Goal: Task Accomplishment & Management: Use online tool/utility

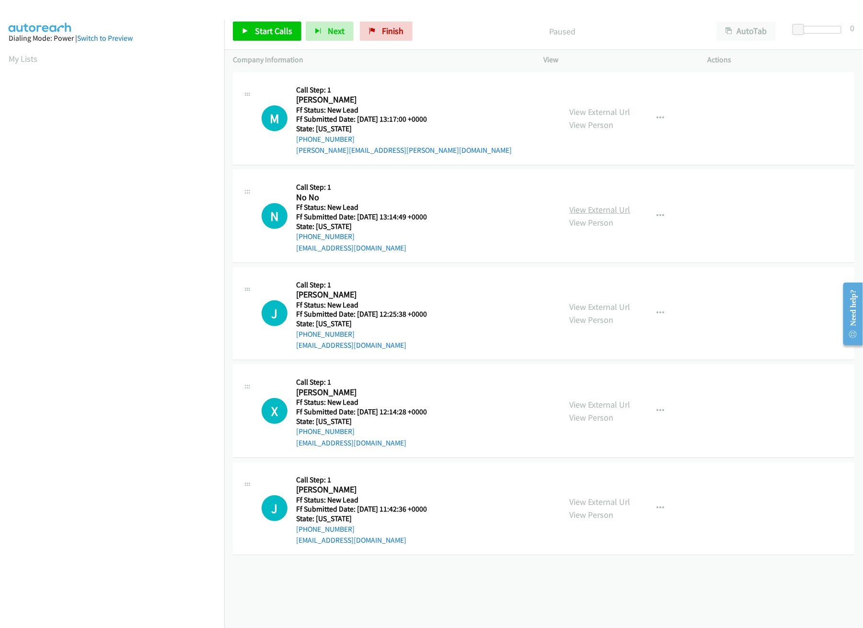
click at [617, 214] on link "View External Url" at bounding box center [600, 209] width 61 height 11
click at [612, 115] on link "View External Url" at bounding box center [600, 111] width 61 height 11
click at [620, 211] on link "View External Url" at bounding box center [600, 209] width 61 height 11
click at [258, 34] on span "Start Calls" at bounding box center [273, 30] width 37 height 11
drag, startPoint x: 801, startPoint y: 28, endPoint x: 833, endPoint y: 32, distance: 31.9
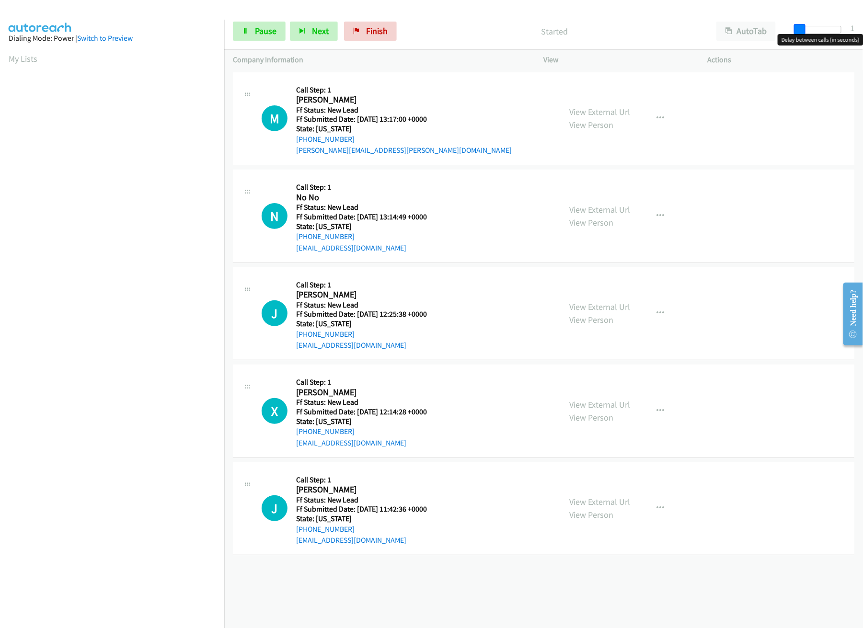
click at [839, 29] on div at bounding box center [819, 33] width 61 height 15
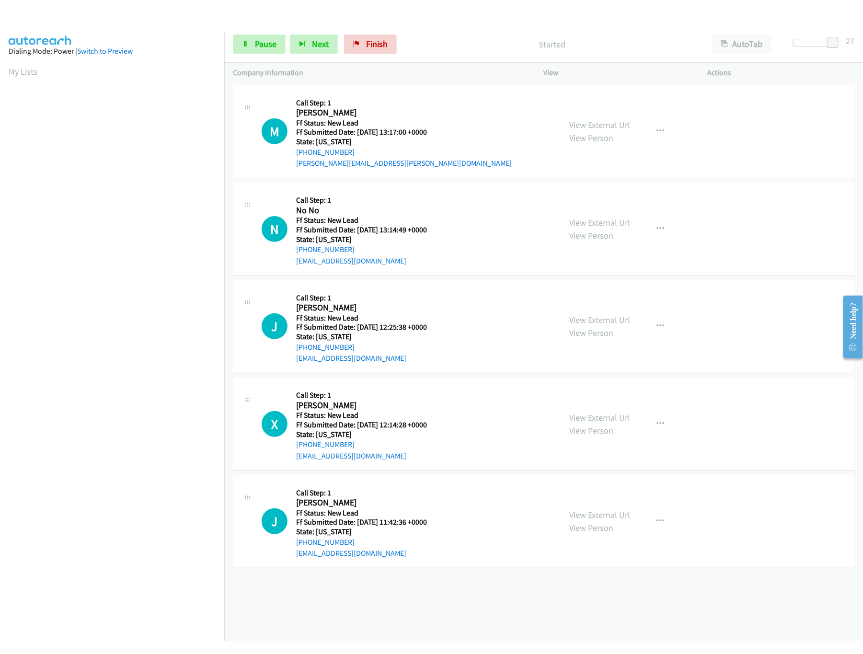
scroll to position [0, 3]
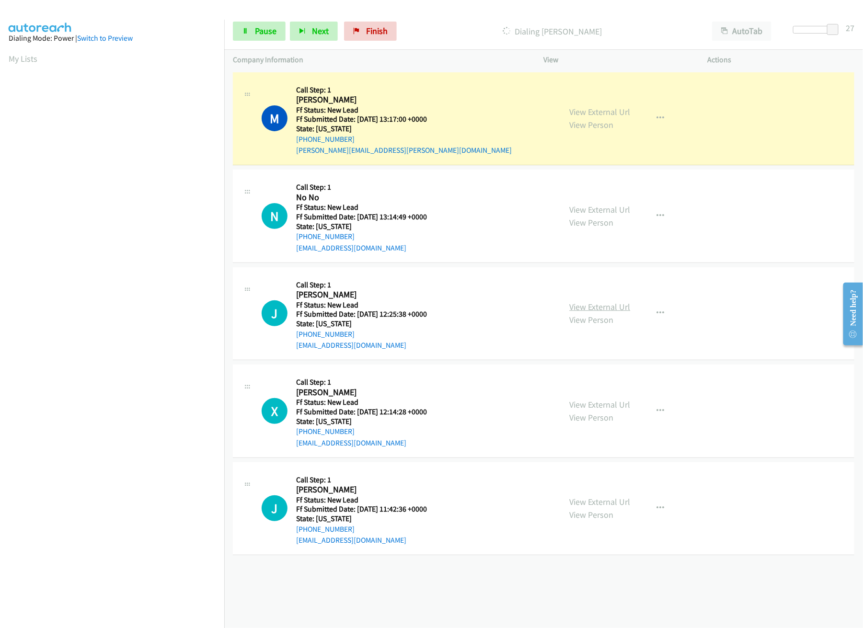
click at [603, 312] on link "View External Url" at bounding box center [600, 306] width 61 height 11
click at [841, 28] on div at bounding box center [814, 33] width 61 height 15
drag, startPoint x: 836, startPoint y: 27, endPoint x: 814, endPoint y: 27, distance: 21.6
click at [814, 27] on span at bounding box center [810, 29] width 11 height 11
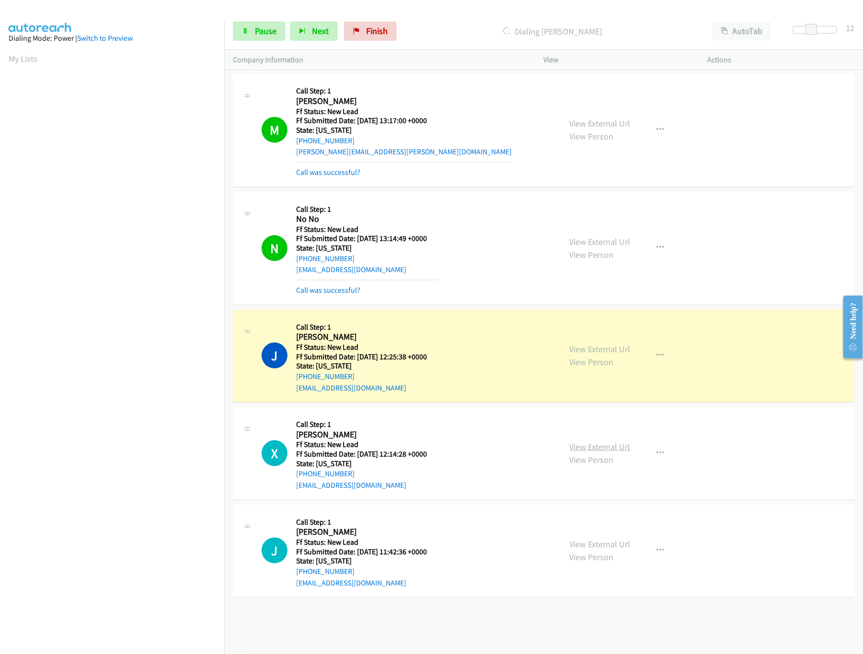
click at [591, 451] on link "View External Url" at bounding box center [600, 446] width 61 height 11
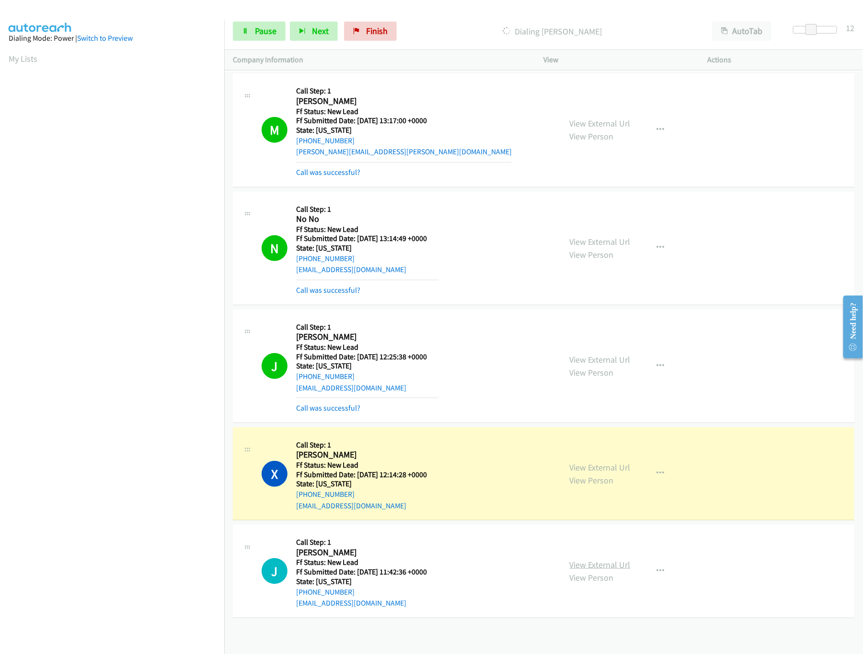
click at [598, 565] on link "View External Url" at bounding box center [600, 564] width 61 height 11
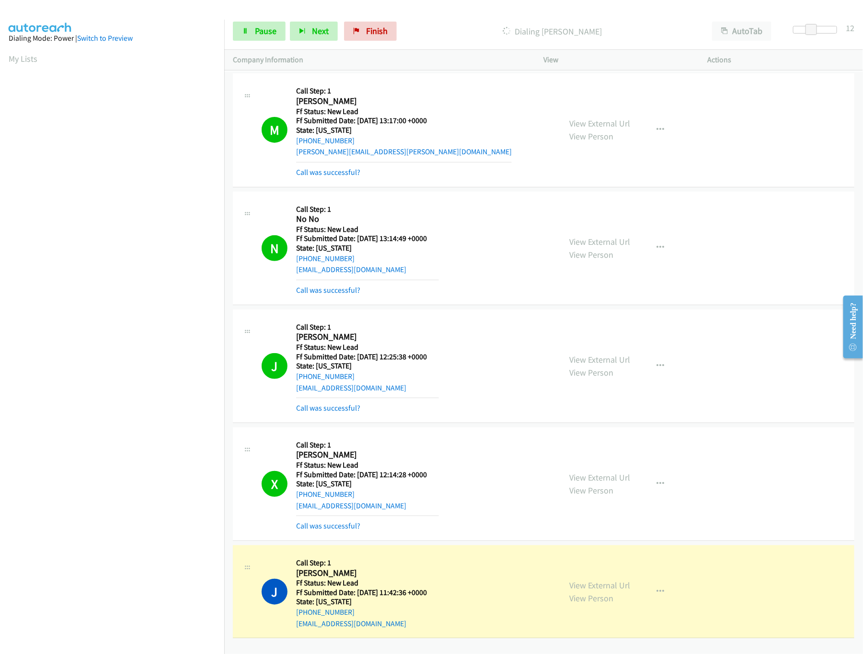
scroll to position [0, 0]
click at [255, 30] on span "Pause" at bounding box center [266, 30] width 22 height 11
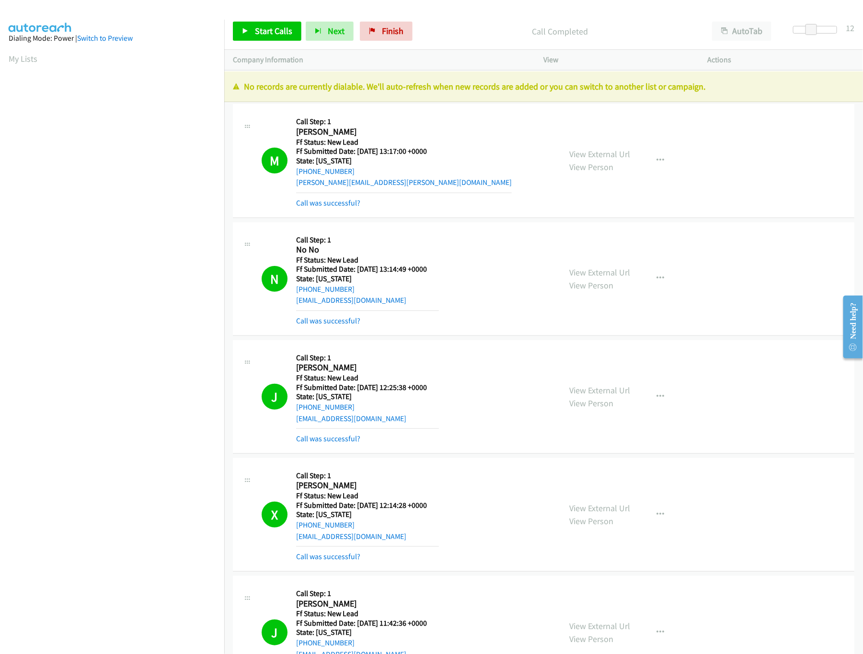
click at [362, 21] on div "Start Calls Pause Next Finish Call Completed AutoTab AutoTab 12" at bounding box center [543, 31] width 639 height 37
click at [388, 23] on link "Finish" at bounding box center [386, 31] width 53 height 19
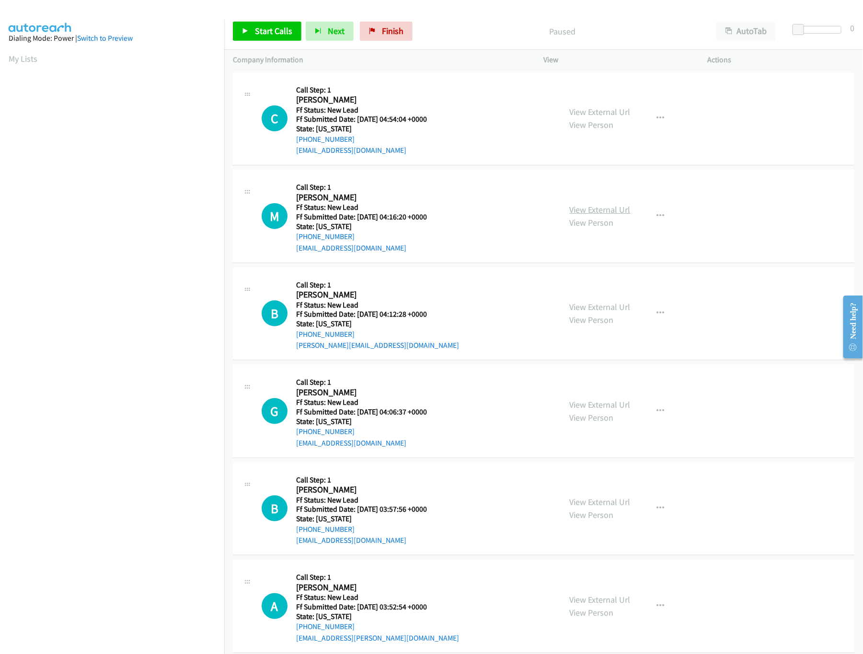
click at [598, 205] on link "View External Url" at bounding box center [600, 209] width 61 height 11
click at [601, 115] on link "View External Url" at bounding box center [600, 111] width 61 height 11
click at [259, 31] on span "Start Calls" at bounding box center [273, 30] width 37 height 11
drag, startPoint x: 797, startPoint y: 28, endPoint x: 825, endPoint y: 28, distance: 28.3
click at [825, 28] on span at bounding box center [822, 29] width 11 height 11
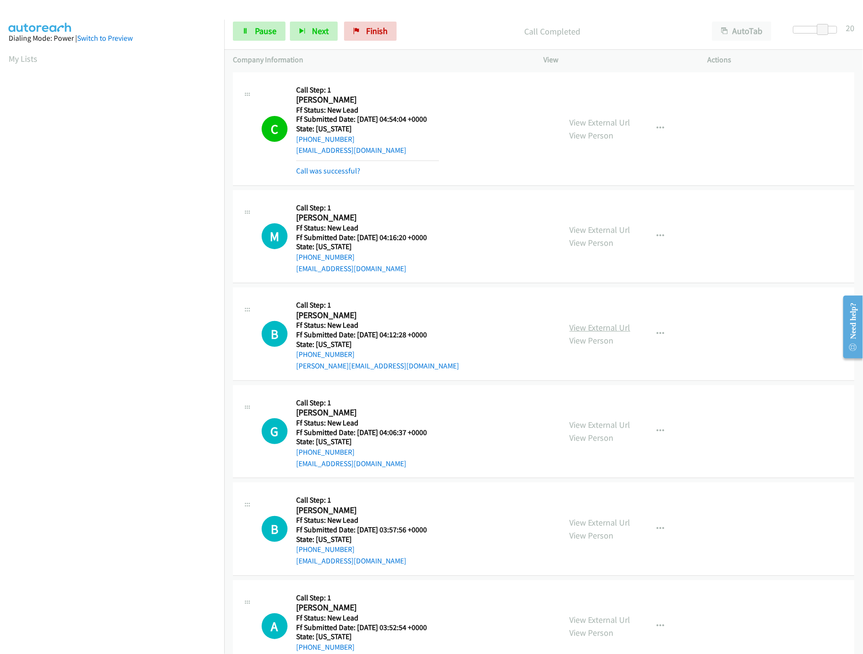
click at [598, 329] on link "View External Url" at bounding box center [600, 327] width 61 height 11
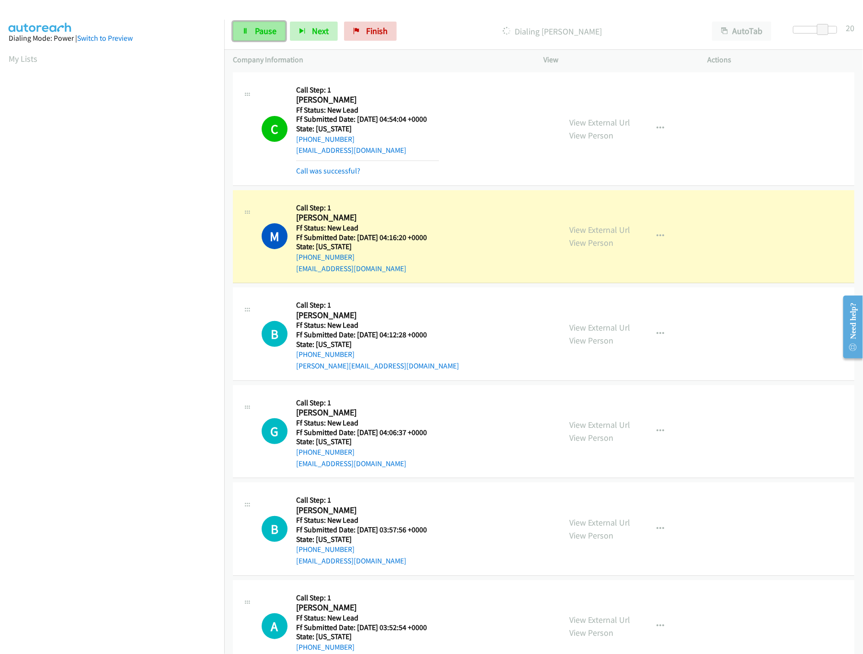
click at [253, 32] on link "Pause" at bounding box center [259, 31] width 53 height 19
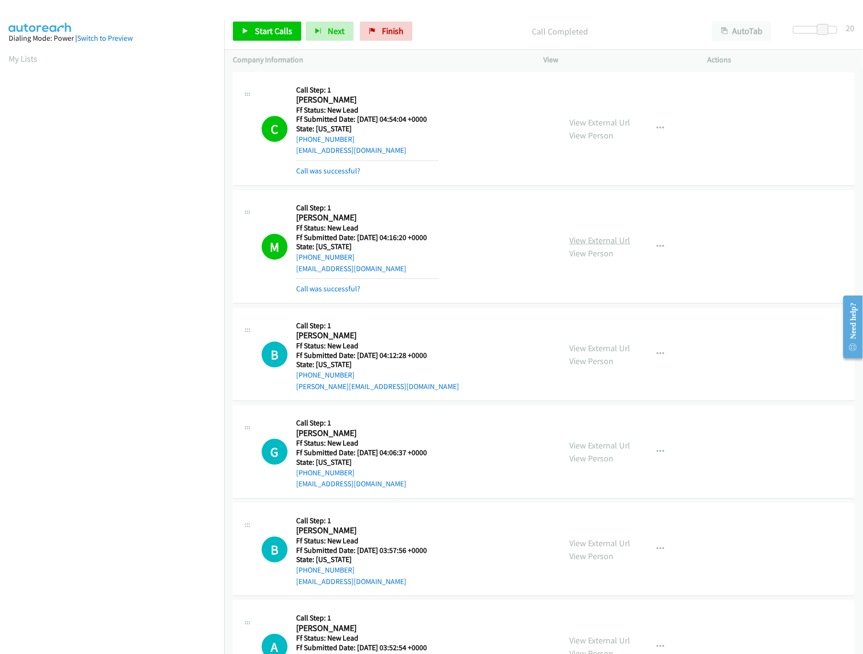
click at [579, 243] on link "View External Url" at bounding box center [600, 240] width 61 height 11
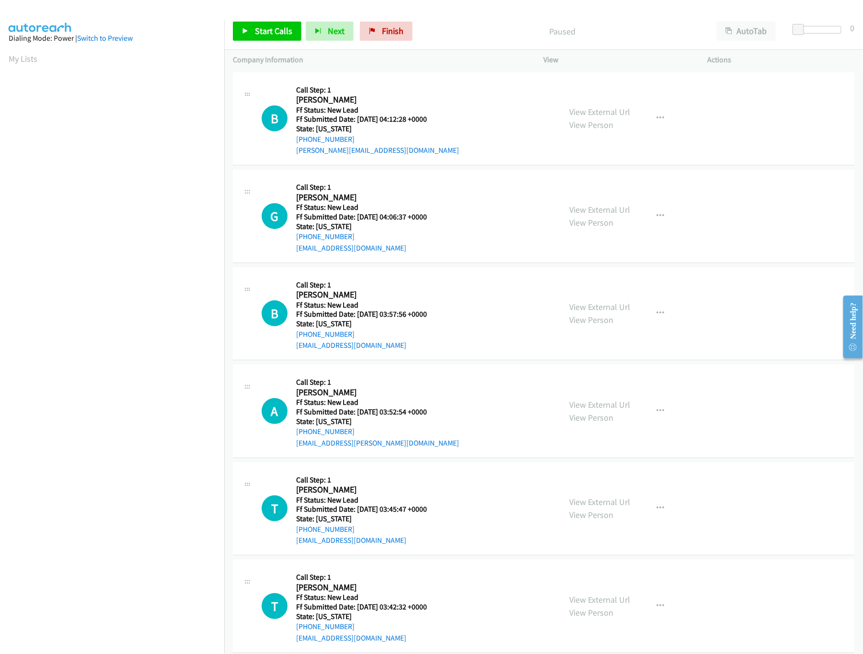
click at [406, 21] on div "Start Calls Pause Next Finish Paused AutoTab AutoTab 0" at bounding box center [543, 31] width 639 height 37
click at [250, 27] on link "Start Calls" at bounding box center [267, 31] width 69 height 19
click at [260, 27] on span "Pause" at bounding box center [266, 30] width 22 height 11
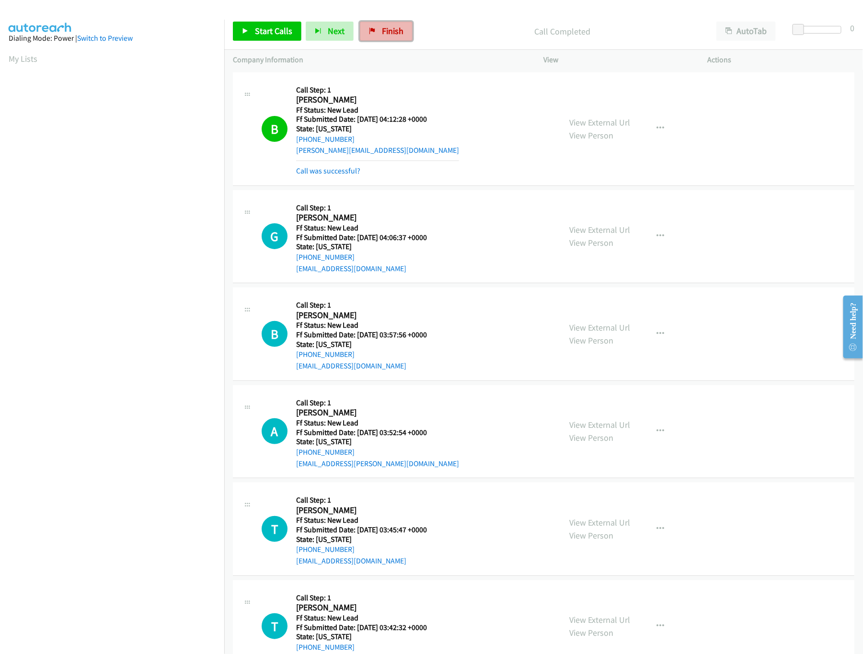
click at [390, 23] on link "Finish" at bounding box center [386, 31] width 53 height 19
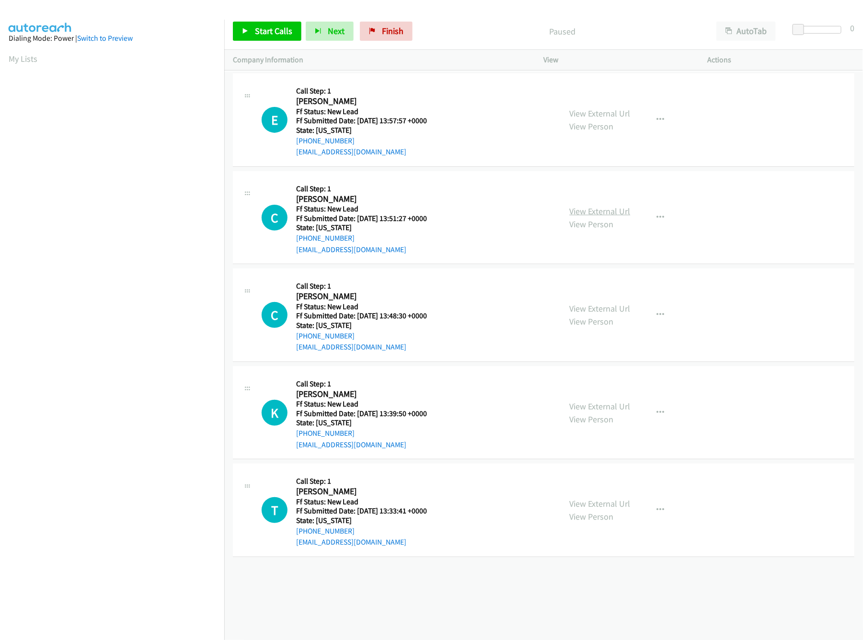
click at [623, 208] on link "View External Url" at bounding box center [600, 211] width 61 height 11
click at [597, 108] on link "View External Url" at bounding box center [600, 113] width 61 height 11
click at [657, 116] on icon "button" at bounding box center [661, 120] width 8 height 8
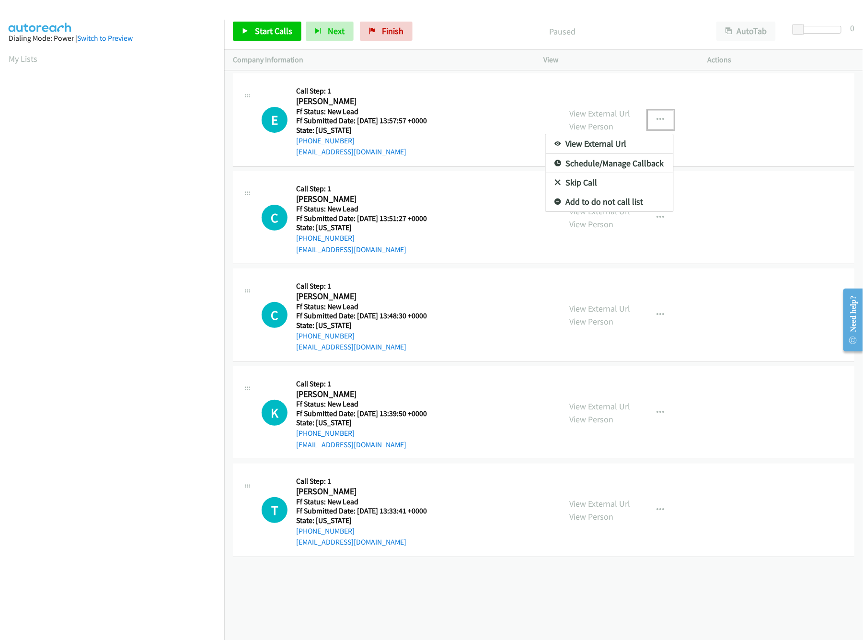
click at [581, 184] on link "Skip Call" at bounding box center [609, 182] width 127 height 19
click at [588, 111] on link "View External Url" at bounding box center [600, 113] width 61 height 11
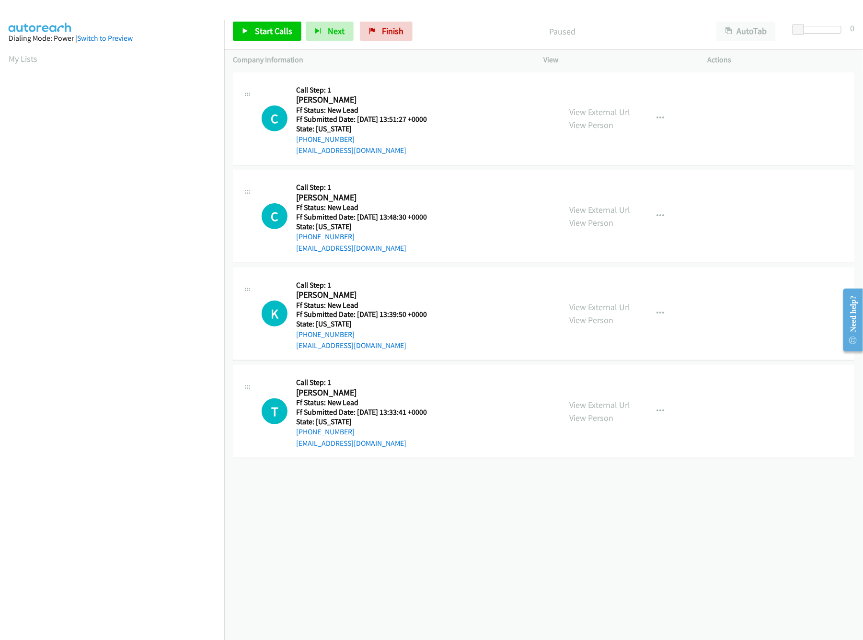
click at [390, 537] on div "[PHONE_NUMBER] Call failed - Please reload the list and try again The Callbar F…" at bounding box center [543, 355] width 639 height 570
click at [259, 42] on div "Start Calls Pause Next Finish Paused AutoTab AutoTab 0" at bounding box center [543, 31] width 639 height 37
click at [259, 36] on link "Start Calls" at bounding box center [267, 31] width 69 height 19
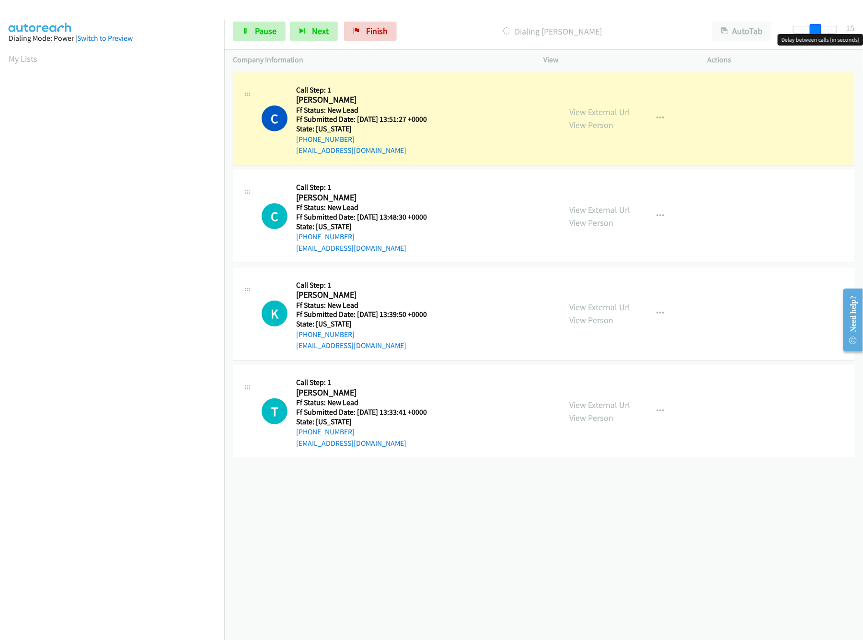
drag, startPoint x: 801, startPoint y: 25, endPoint x: 867, endPoint y: 34, distance: 66.3
click at [862, 34] on html "Start Calls Pause Next Finish Dialing Clara Sherman AutoTab AutoTab 15 Company …" at bounding box center [431, 23] width 863 height 46
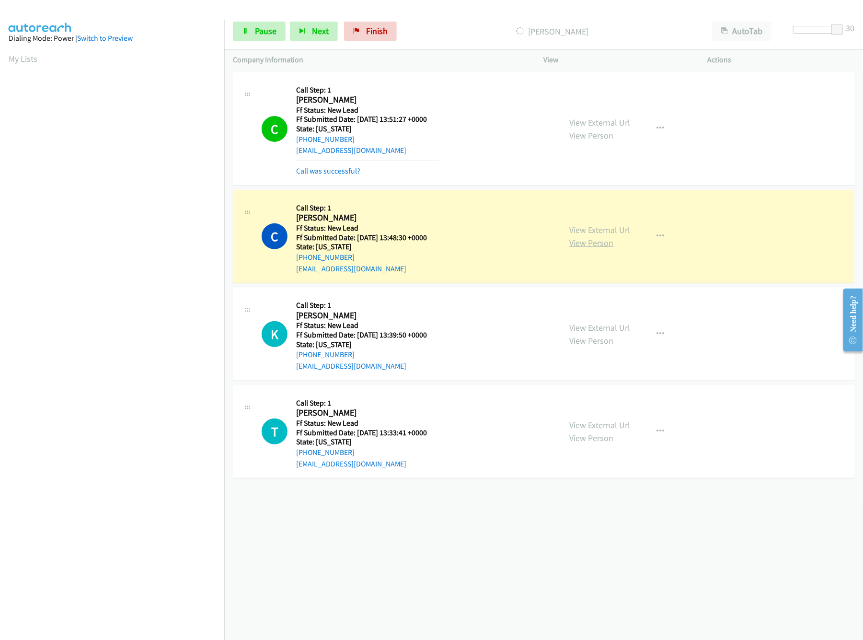
click at [587, 237] on link "View Person" at bounding box center [592, 242] width 44 height 11
click at [592, 235] on link "View External Url" at bounding box center [600, 229] width 61 height 11
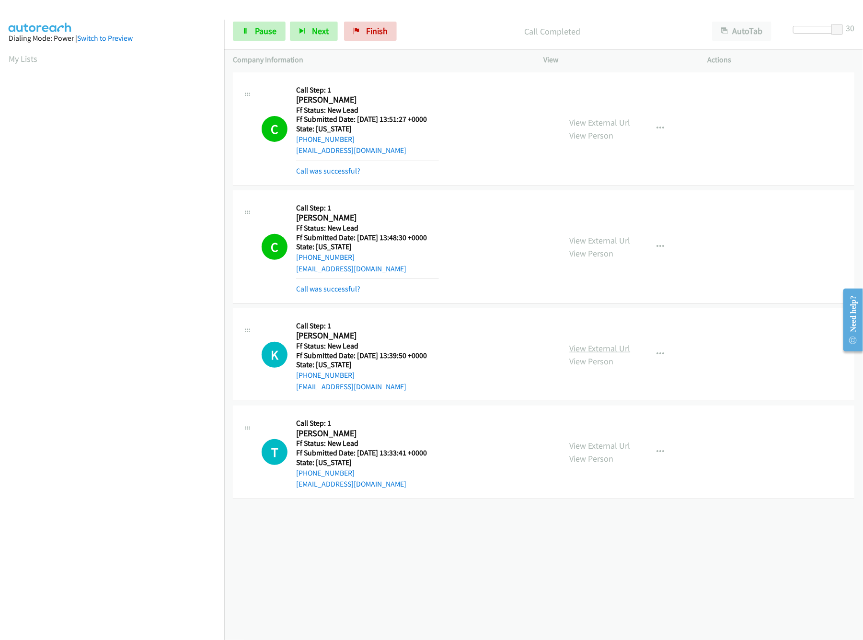
click at [603, 344] on link "View External Url" at bounding box center [600, 348] width 61 height 11
click at [584, 442] on link "View External Url" at bounding box center [600, 445] width 61 height 11
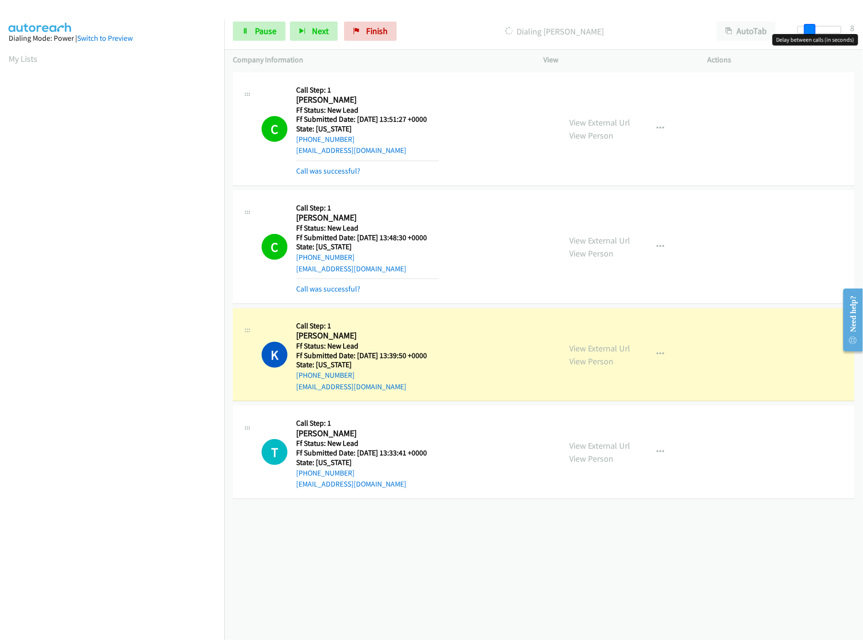
click at [804, 29] on div at bounding box center [819, 30] width 44 height 8
click at [804, 29] on span at bounding box center [809, 29] width 11 height 11
click at [800, 29] on span at bounding box center [805, 29] width 11 height 11
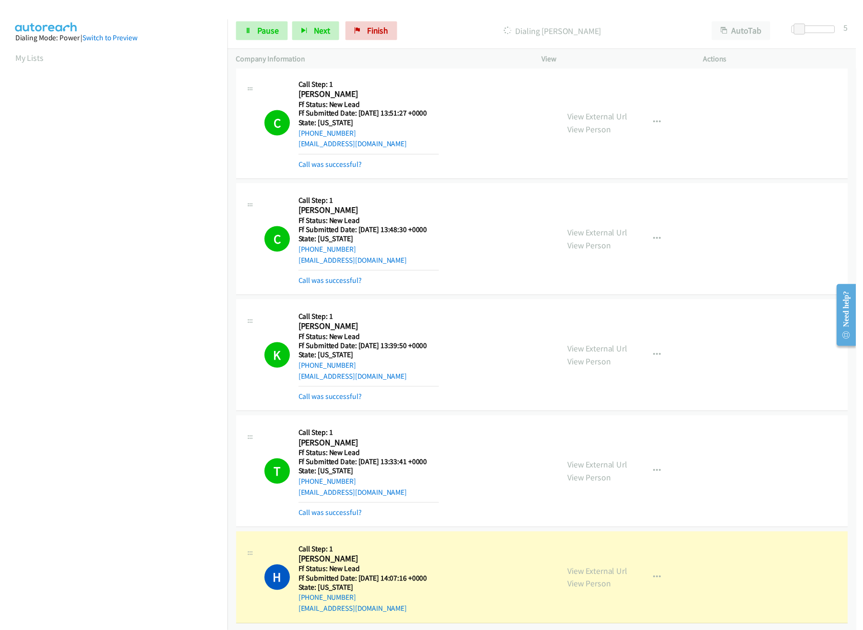
scroll to position [17, 0]
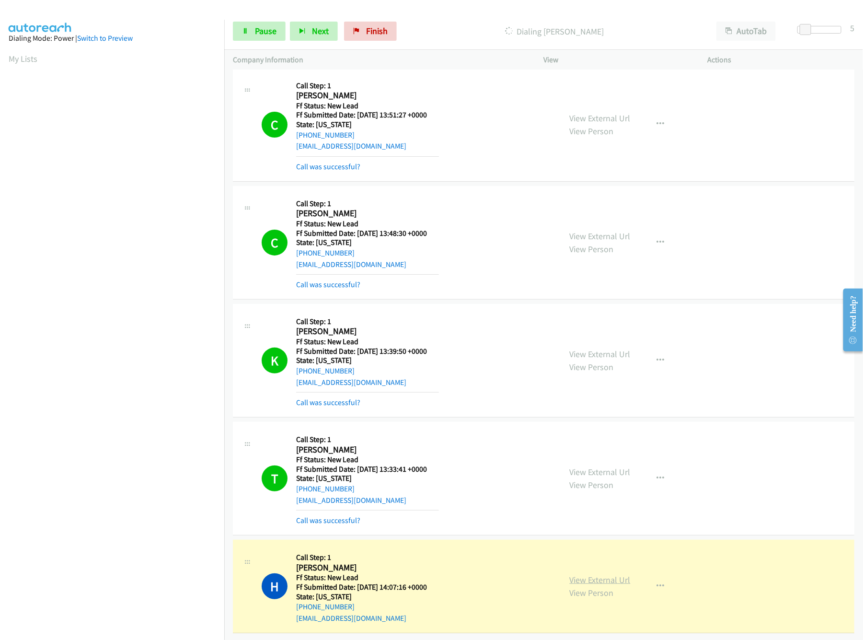
click at [608, 574] on link "View External Url" at bounding box center [600, 579] width 61 height 11
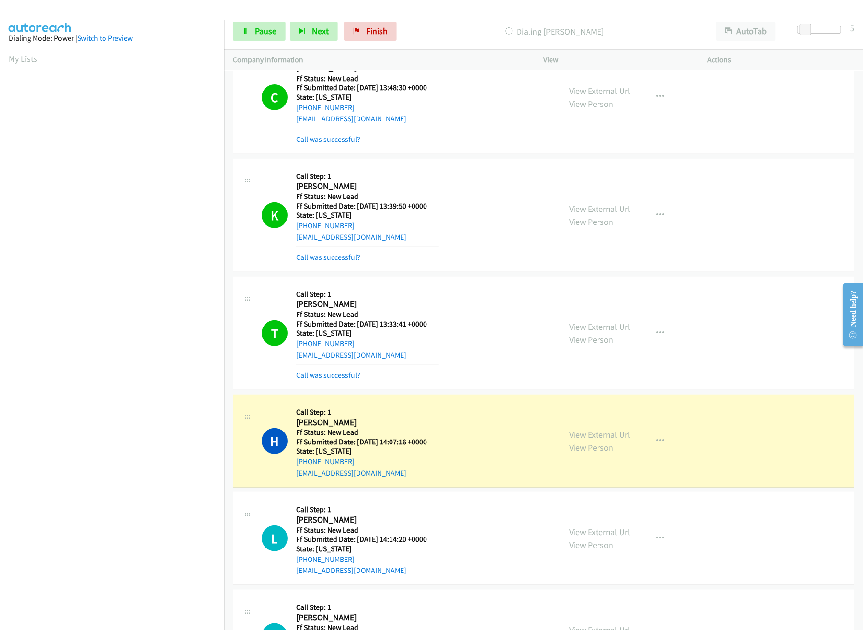
scroll to position [224, 0]
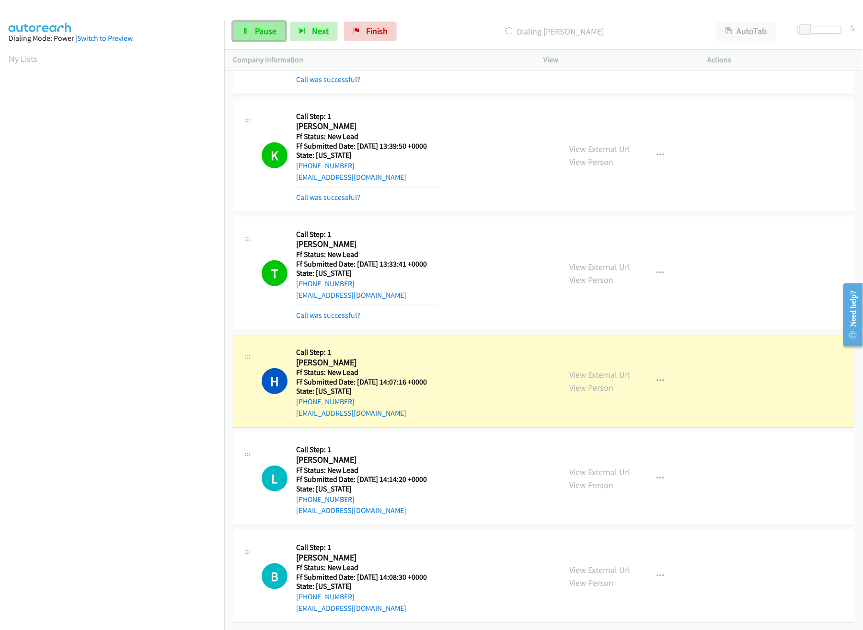
click at [243, 22] on link "Pause" at bounding box center [259, 31] width 53 height 19
click at [574, 369] on link "View External Url" at bounding box center [600, 374] width 61 height 11
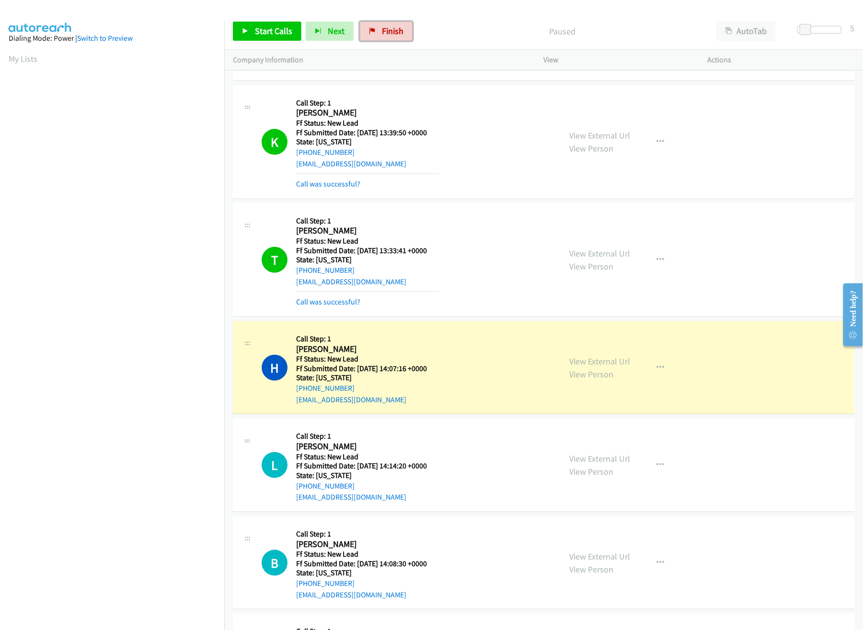
drag, startPoint x: 363, startPoint y: 24, endPoint x: 464, endPoint y: 49, distance: 104.6
click at [364, 24] on link "Finish" at bounding box center [386, 31] width 53 height 19
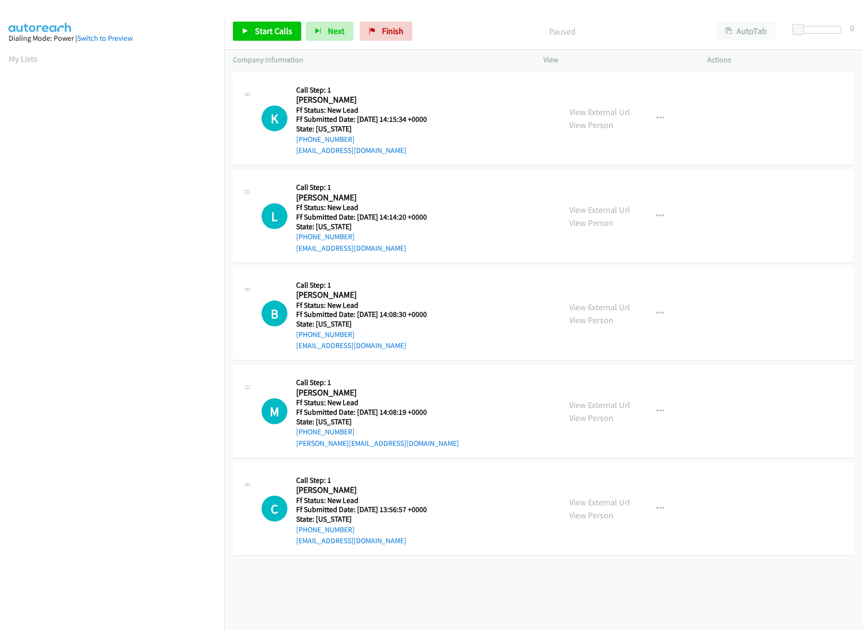
drag, startPoint x: 593, startPoint y: 205, endPoint x: 591, endPoint y: 177, distance: 27.9
click at [593, 205] on link "View External Url" at bounding box center [600, 209] width 61 height 11
click at [591, 110] on link "View External Url" at bounding box center [600, 111] width 61 height 11
click at [259, 22] on link "Start Calls" at bounding box center [267, 31] width 69 height 19
click at [269, 31] on span "Pause" at bounding box center [266, 30] width 22 height 11
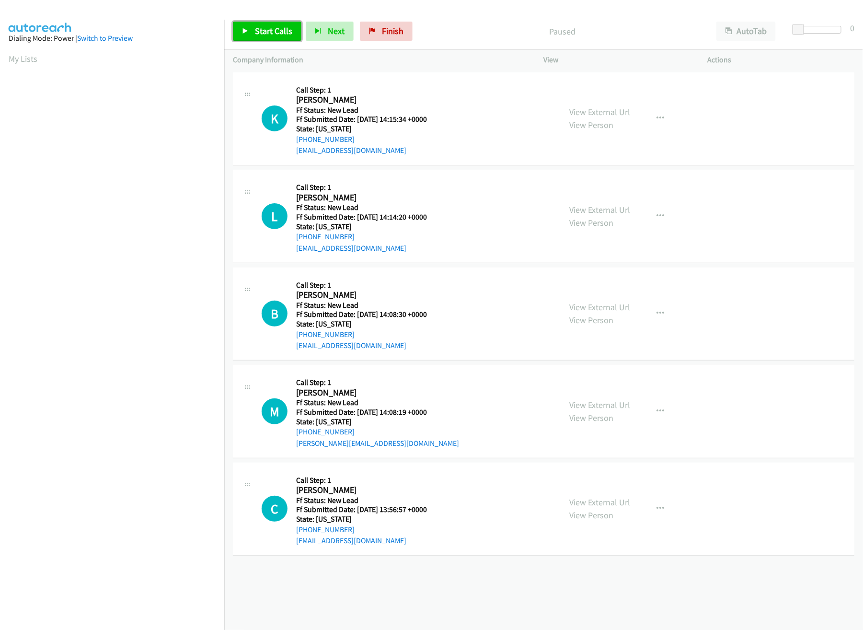
click at [282, 34] on span "Start Calls" at bounding box center [273, 30] width 37 height 11
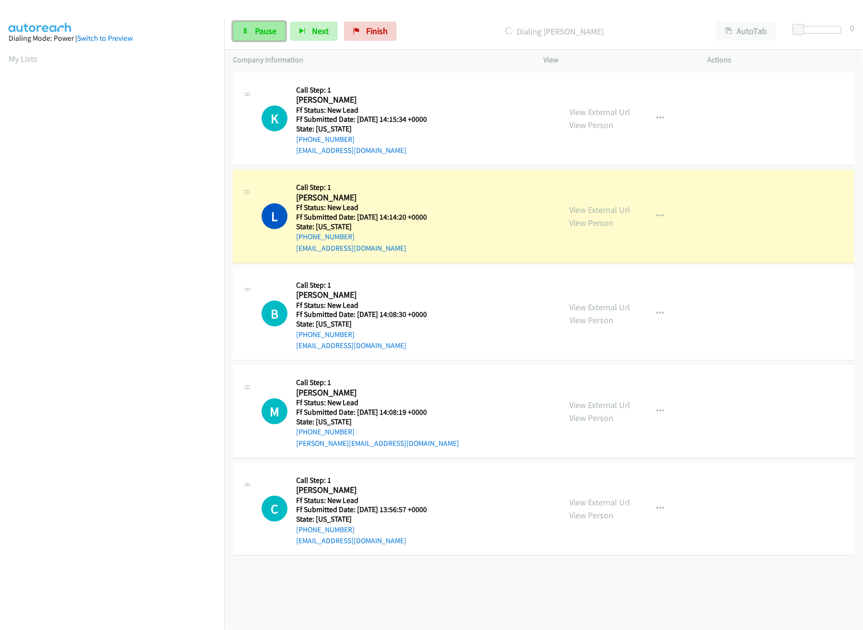
click at [247, 32] on icon at bounding box center [245, 31] width 7 height 7
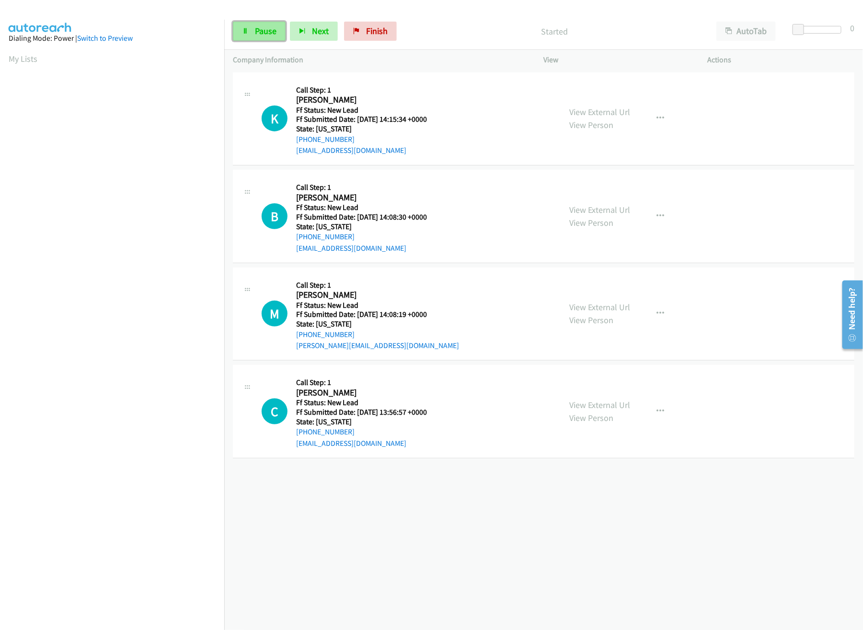
click at [252, 26] on link "Pause" at bounding box center [259, 31] width 53 height 19
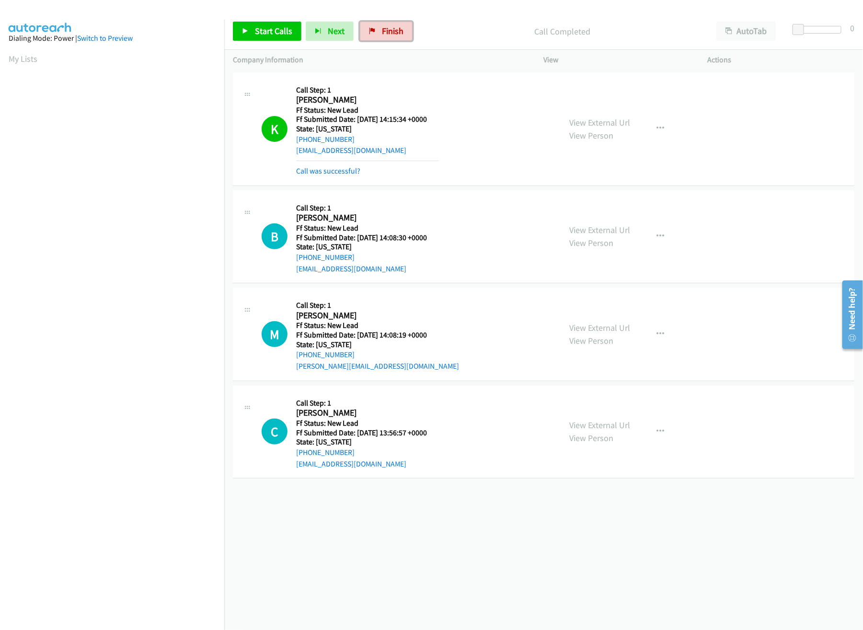
drag, startPoint x: 390, startPoint y: 28, endPoint x: 477, endPoint y: 46, distance: 89.1
click at [390, 28] on span "Finish" at bounding box center [393, 30] width 22 height 11
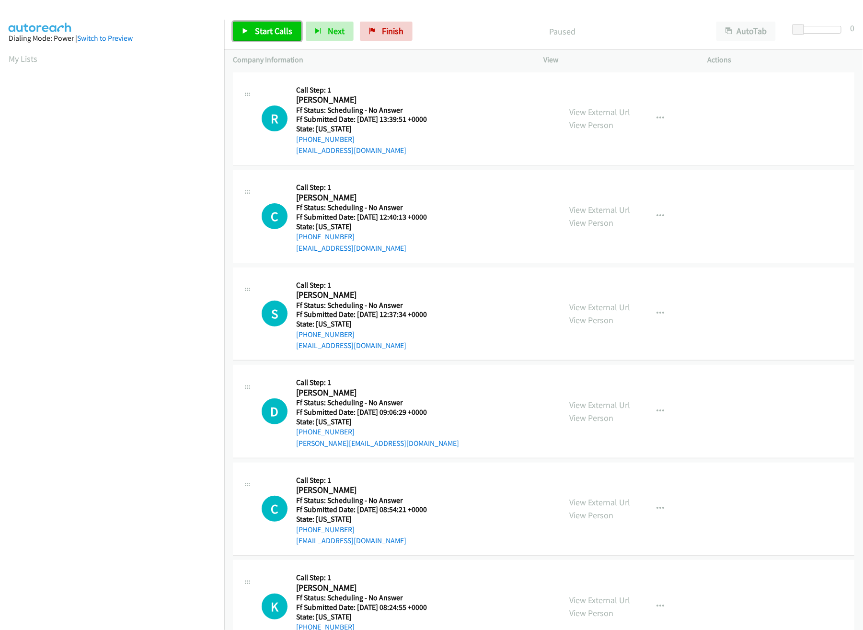
click at [261, 31] on span "Start Calls" at bounding box center [273, 30] width 37 height 11
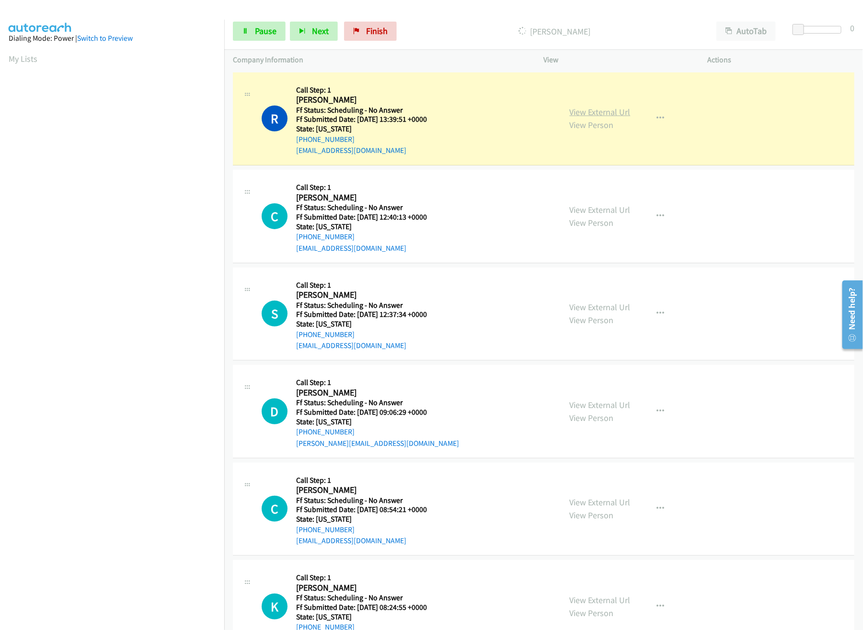
click at [570, 111] on link "View External Url" at bounding box center [600, 111] width 61 height 11
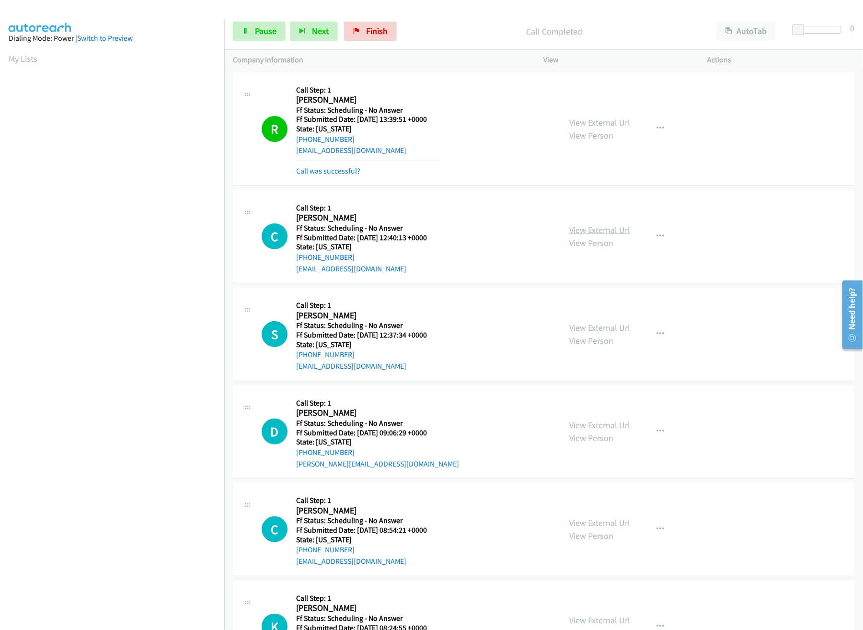
click at [588, 229] on link "View External Url" at bounding box center [600, 229] width 61 height 11
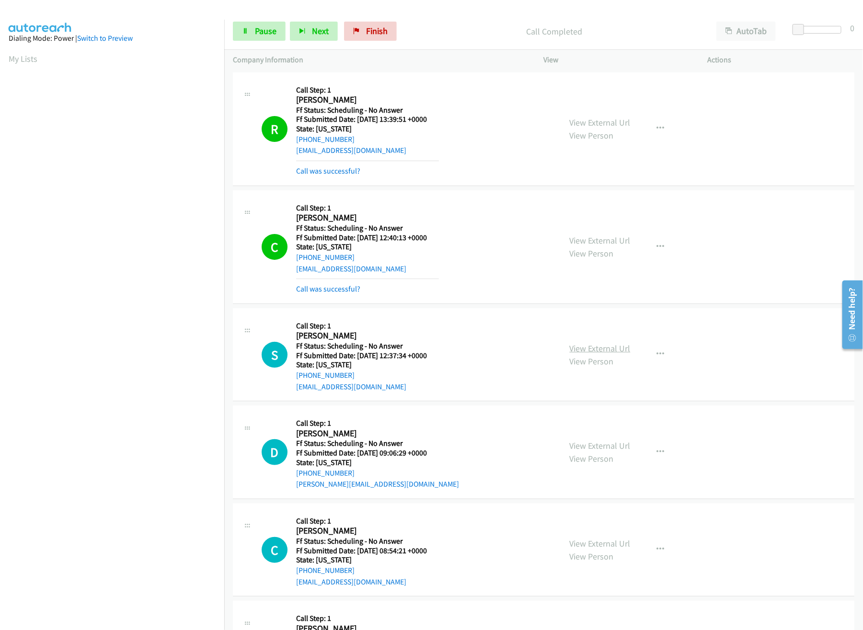
click at [581, 348] on link "View External Url" at bounding box center [600, 348] width 61 height 11
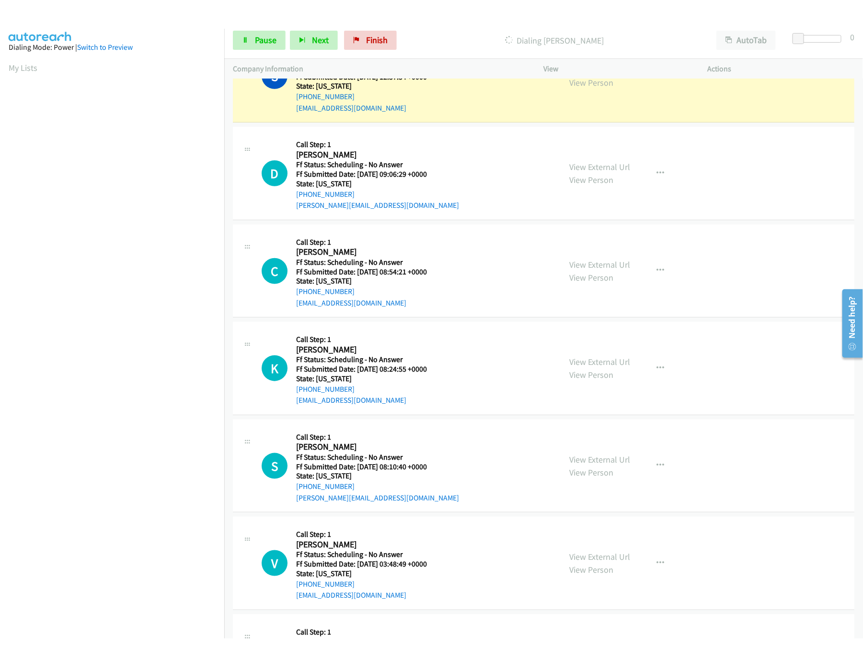
scroll to position [192, 0]
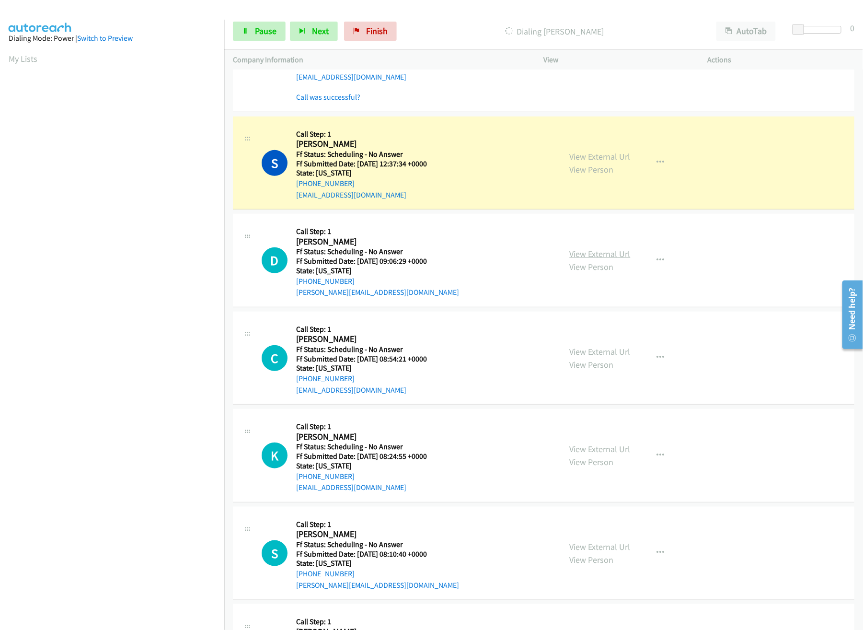
click at [589, 251] on link "View External Url" at bounding box center [600, 253] width 61 height 11
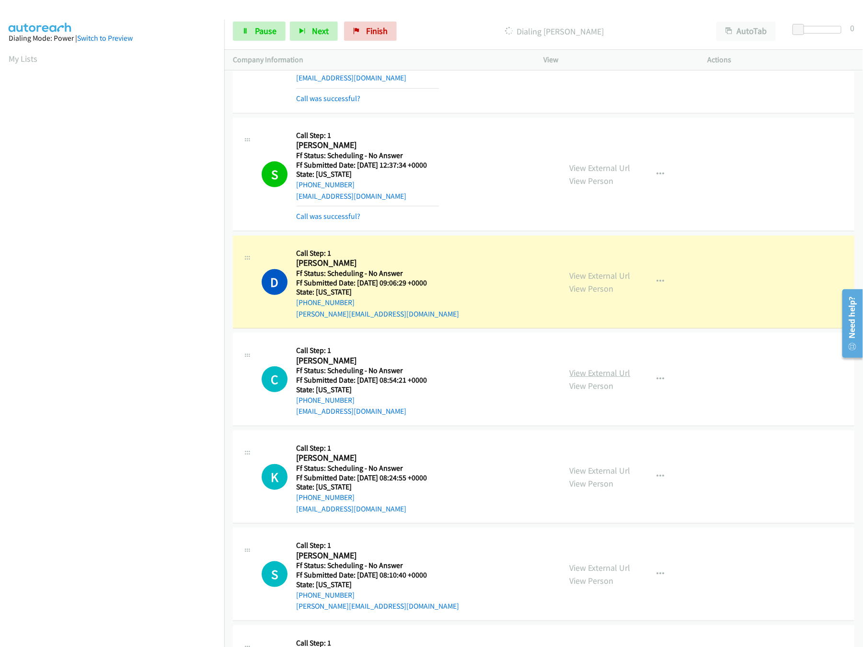
click at [620, 377] on link "View External Url" at bounding box center [600, 373] width 61 height 11
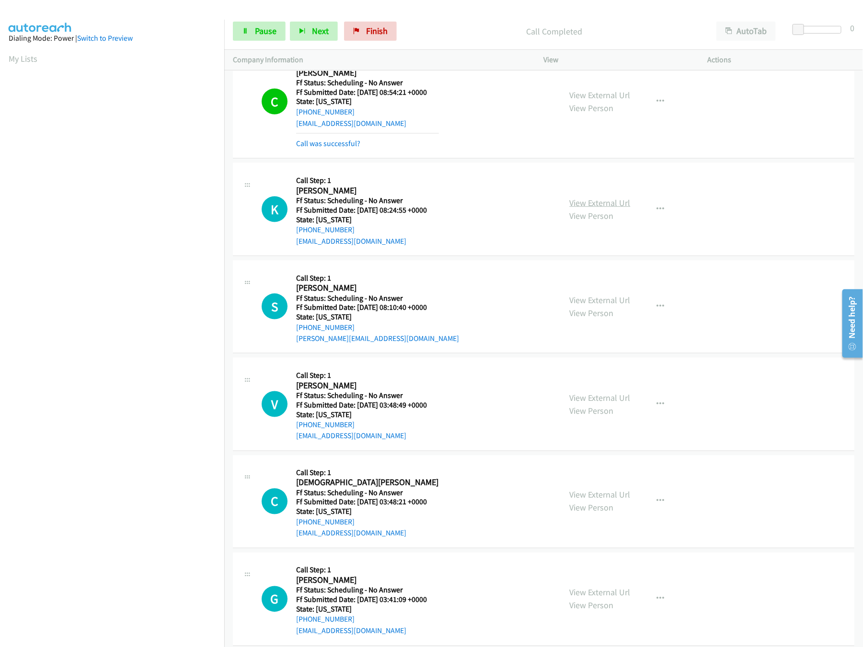
scroll to position [404, 0]
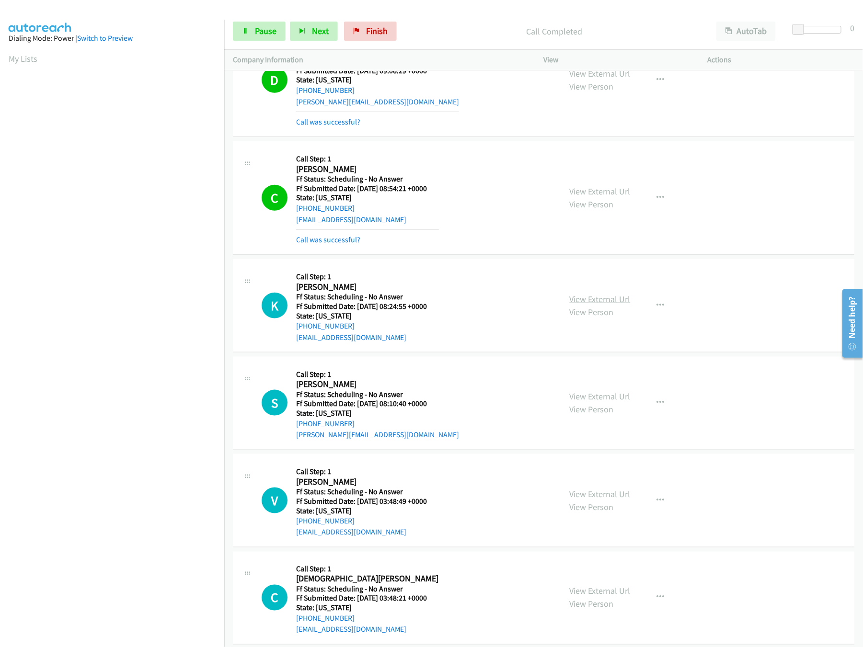
click at [582, 303] on link "View External Url" at bounding box center [600, 299] width 61 height 11
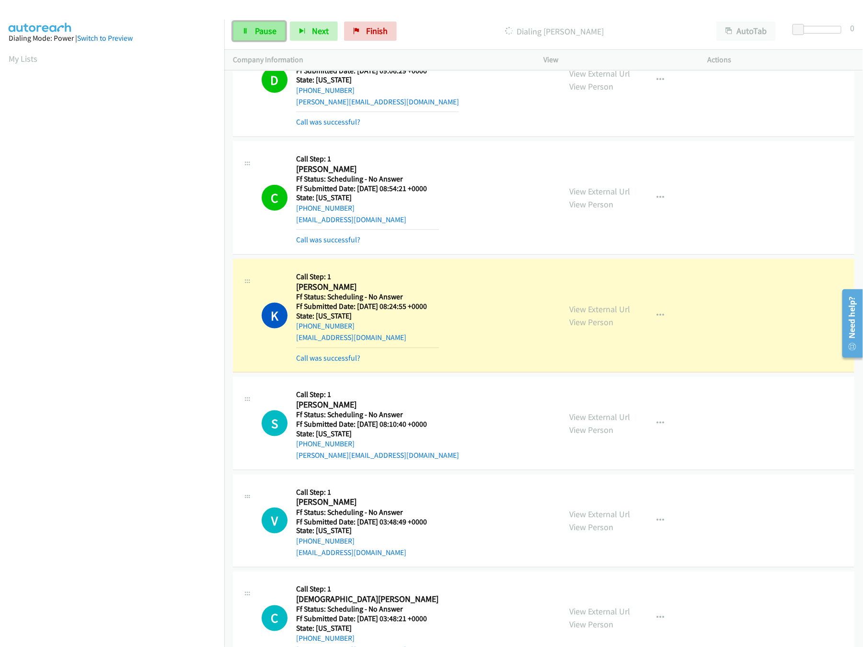
click at [241, 27] on link "Pause" at bounding box center [259, 31] width 53 height 19
click at [271, 26] on span "Start Calls" at bounding box center [273, 30] width 37 height 11
click at [264, 32] on span "Pause" at bounding box center [266, 30] width 22 height 11
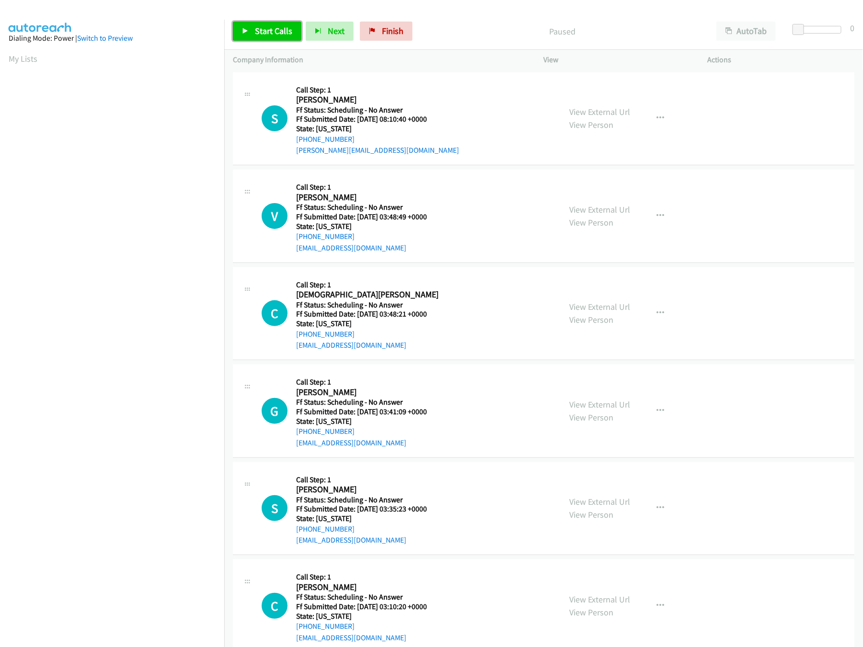
click at [250, 41] on link "Start Calls" at bounding box center [267, 31] width 69 height 19
click at [289, 23] on link "Start Calls" at bounding box center [267, 31] width 69 height 19
click at [261, 32] on span "Start Calls" at bounding box center [273, 30] width 37 height 11
click at [266, 34] on span "Pause" at bounding box center [266, 30] width 22 height 11
click at [260, 35] on span "Start Calls" at bounding box center [251, 45] width 18 height 21
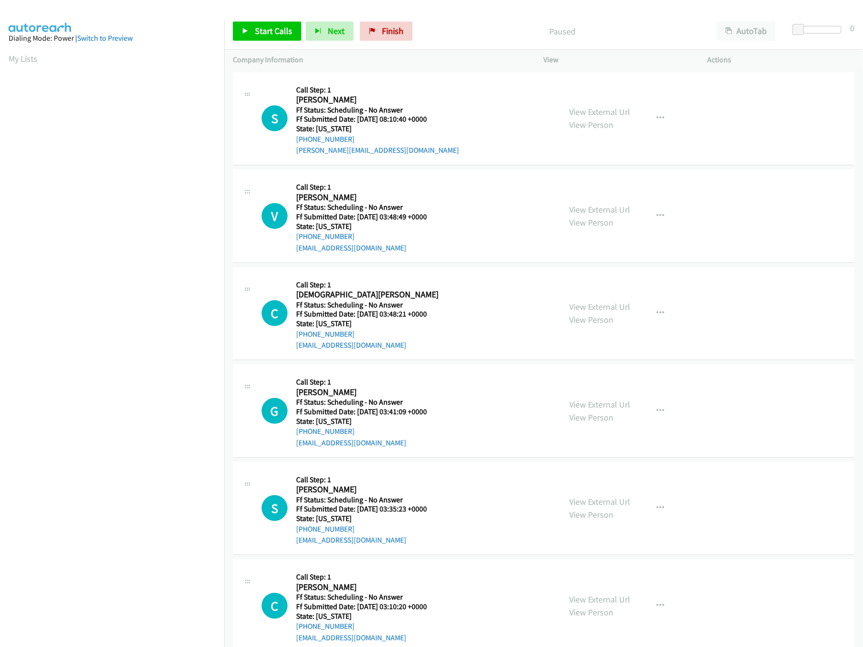
scroll to position [0, 3]
click at [282, 30] on span "Start Calls" at bounding box center [273, 30] width 37 height 11
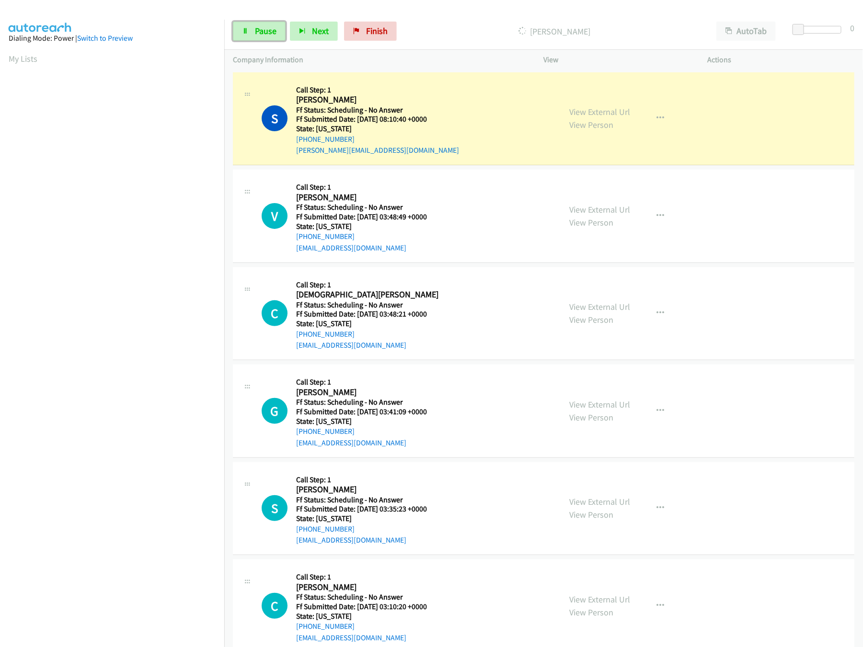
click at [282, 30] on link "Pause" at bounding box center [259, 31] width 53 height 19
click at [282, 30] on span "Start Calls" at bounding box center [273, 30] width 37 height 11
click at [621, 112] on link "View External Url" at bounding box center [600, 111] width 61 height 11
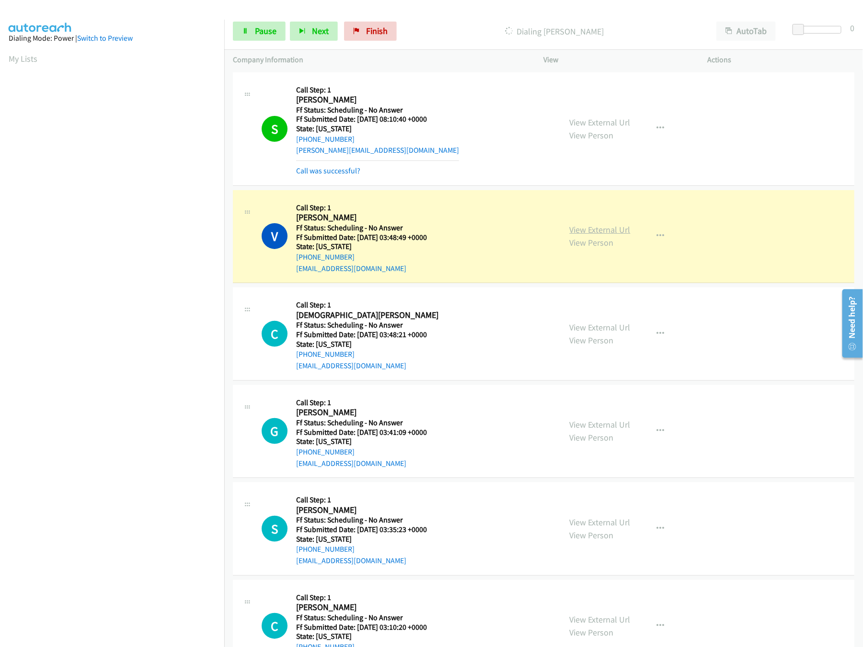
click at [604, 226] on link "View External Url" at bounding box center [600, 229] width 61 height 11
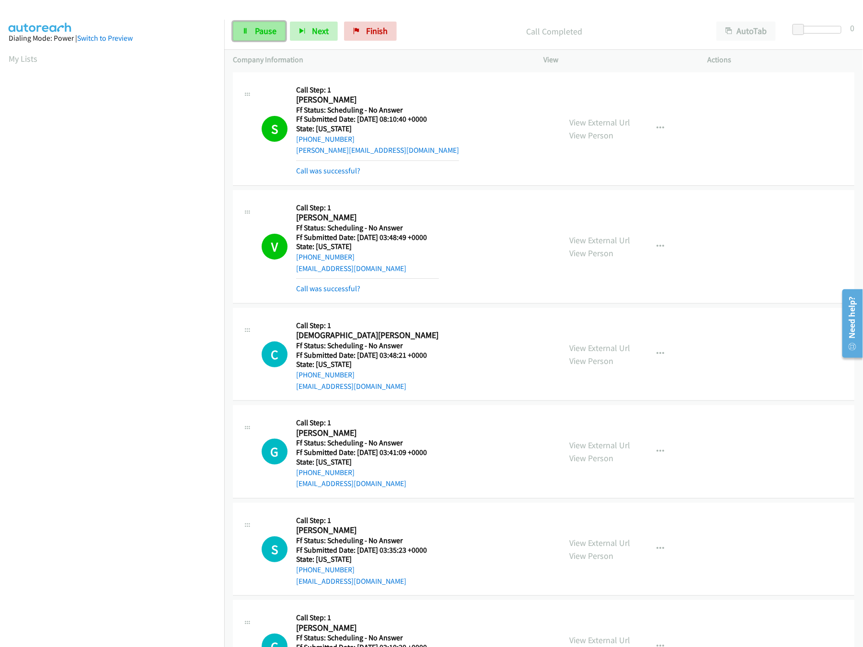
click at [233, 33] on link "Pause" at bounding box center [259, 31] width 53 height 19
click at [253, 32] on div "Start Calls Pause Next Finish" at bounding box center [317, 31] width 168 height 19
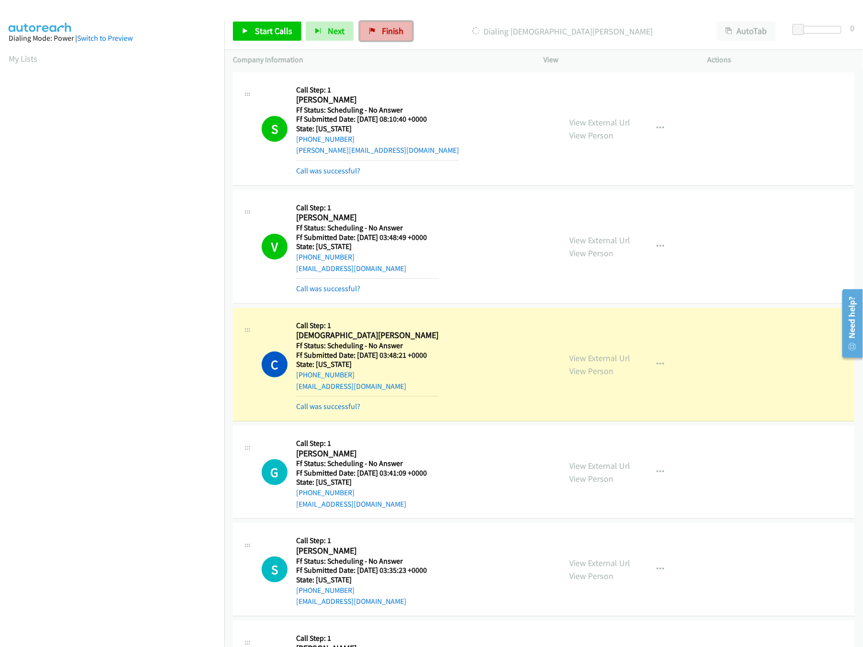
click at [389, 32] on span "Finish" at bounding box center [393, 30] width 22 height 11
drag, startPoint x: 387, startPoint y: 34, endPoint x: 476, endPoint y: 49, distance: 90.3
click at [387, 34] on span "Finish" at bounding box center [393, 30] width 22 height 11
